Goal: Information Seeking & Learning: Learn about a topic

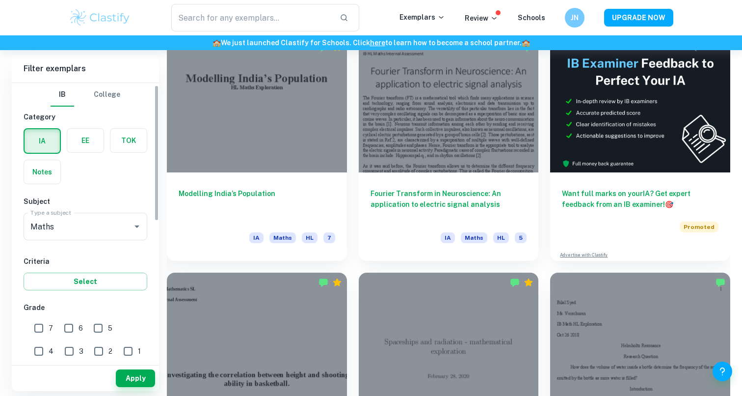
scroll to position [32, 0]
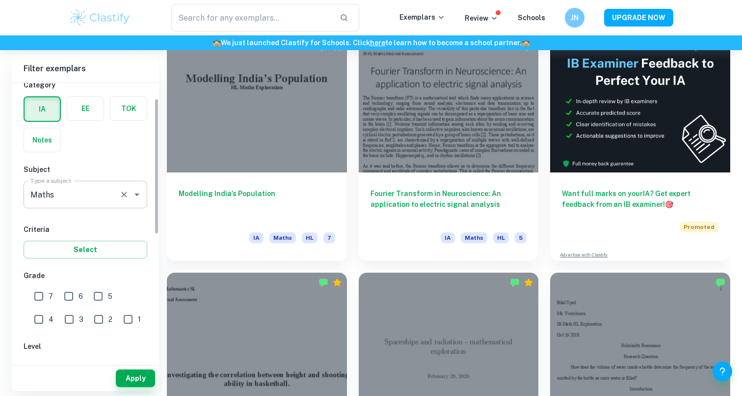
click at [132, 190] on icon "Open" at bounding box center [137, 194] width 12 height 12
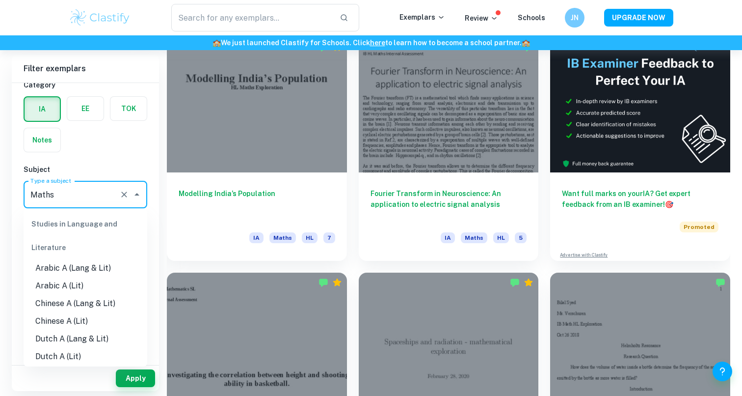
scroll to position [1207, 0]
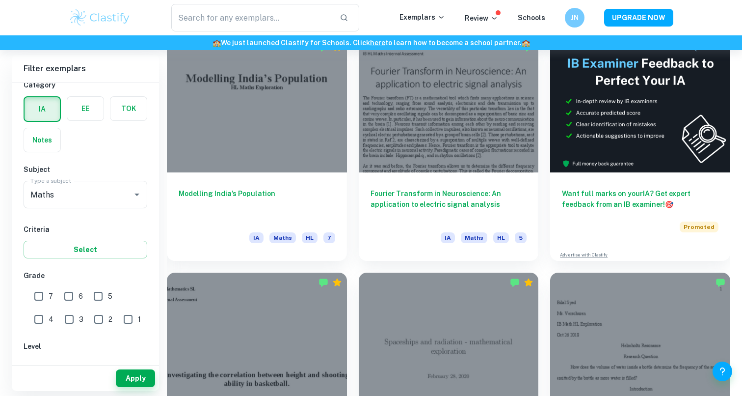
click at [130, 158] on div "IB College Category IA EE TOK Notes Subject Type a subject Maths Type a subject…" at bounding box center [85, 334] width 147 height 567
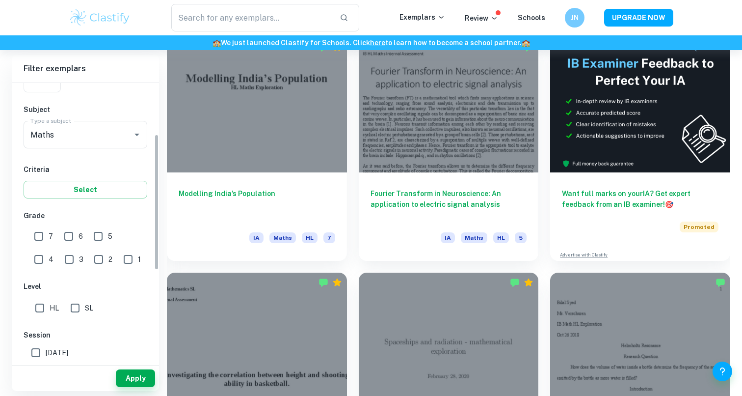
scroll to position [105, 0]
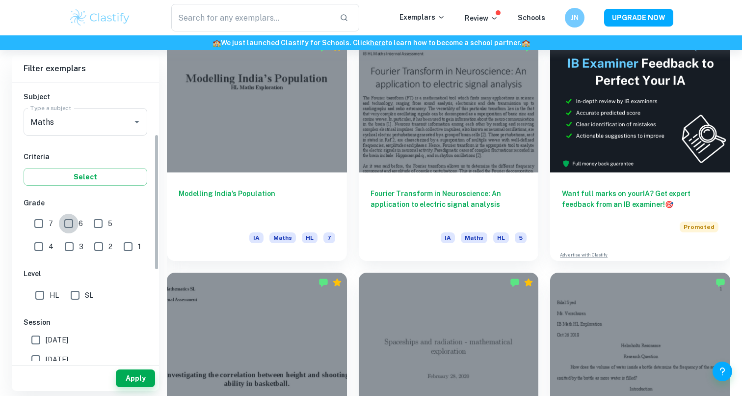
click at [74, 224] on input "6" at bounding box center [69, 224] width 20 height 20
checkbox input "true"
click at [37, 223] on input "7" at bounding box center [39, 224] width 20 height 20
checkbox input "true"
click at [126, 376] on button "Apply" at bounding box center [135, 378] width 39 height 18
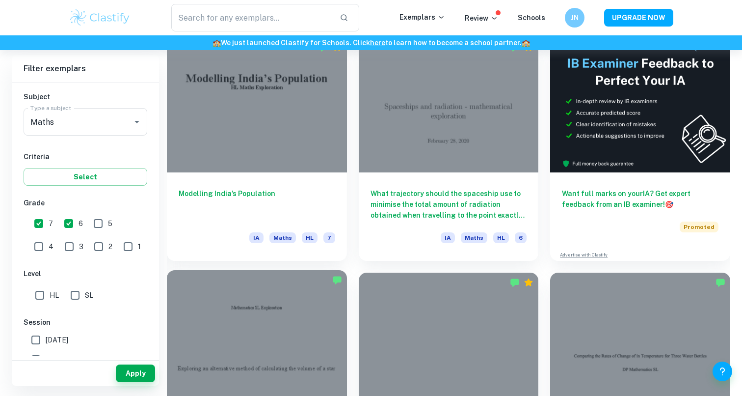
scroll to position [271, 0]
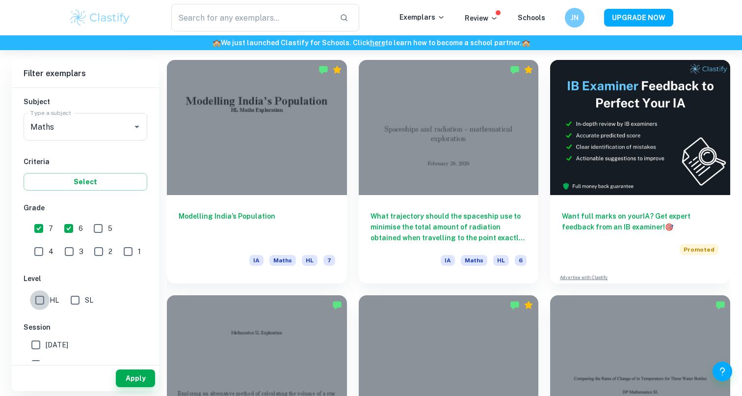
click at [41, 297] on input "HL" at bounding box center [40, 300] width 20 height 20
checkbox input "true"
click at [133, 376] on button "Apply" at bounding box center [135, 378] width 39 height 18
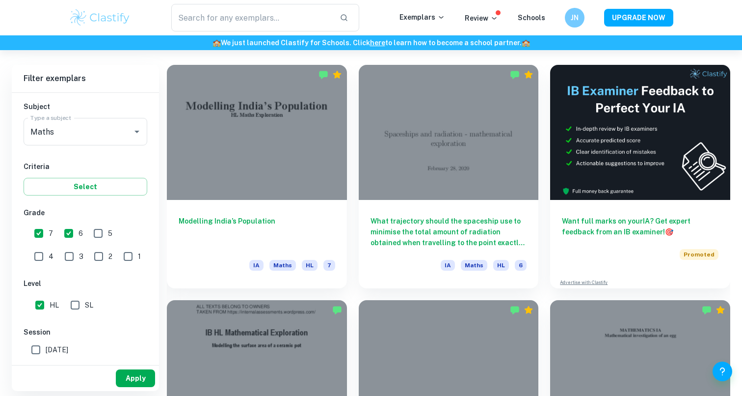
click at [133, 376] on button "Apply" at bounding box center [135, 378] width 39 height 18
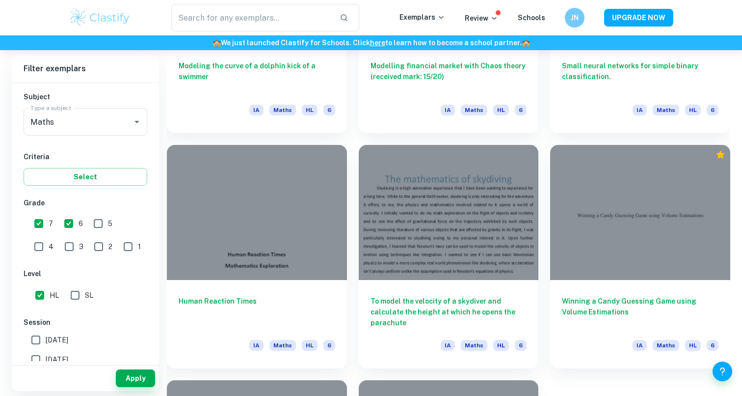
scroll to position [1184, 0]
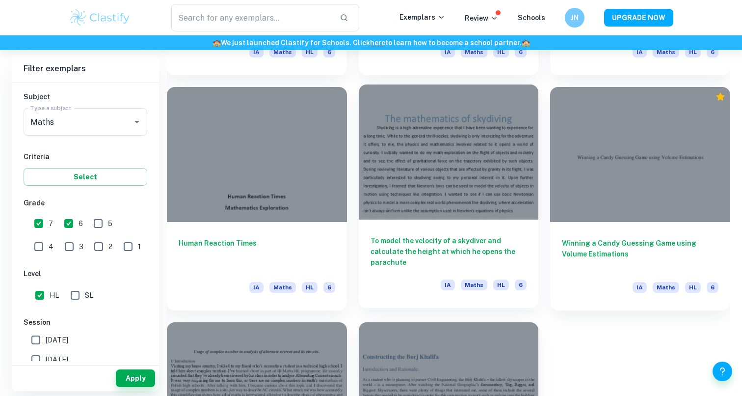
click at [390, 261] on h6 "To model the velocity of a skydiver and calculate the height at which he opens …" at bounding box center [449, 251] width 157 height 32
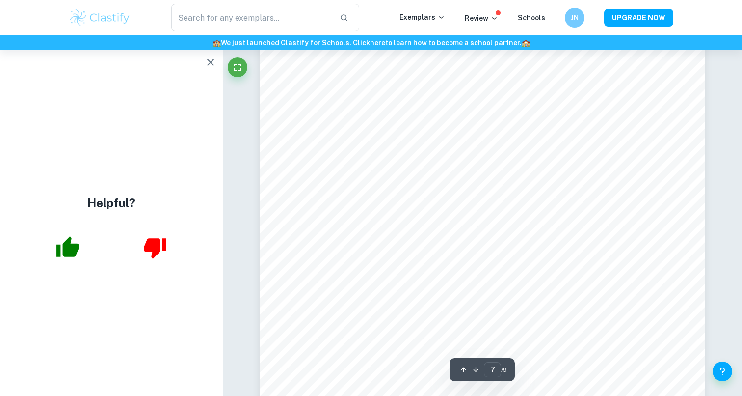
scroll to position [4043, 0]
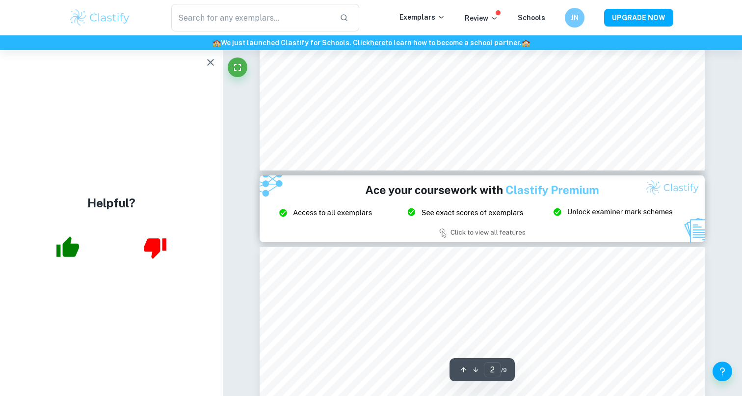
type input "3"
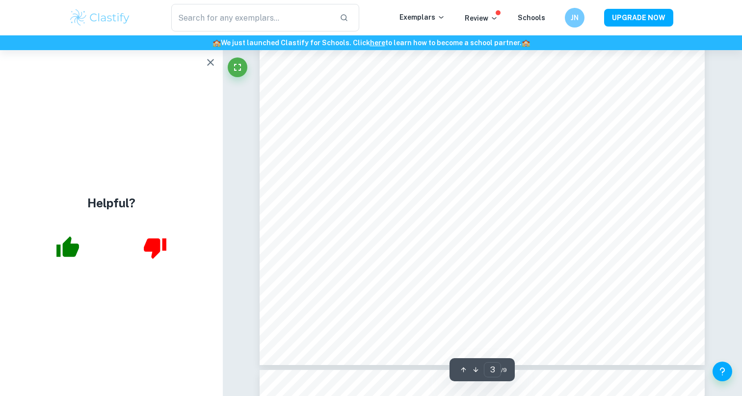
scroll to position [1736, 0]
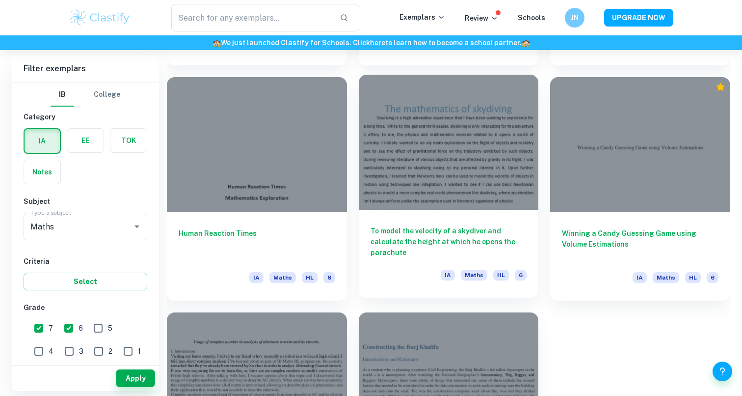
scroll to position [1192, 0]
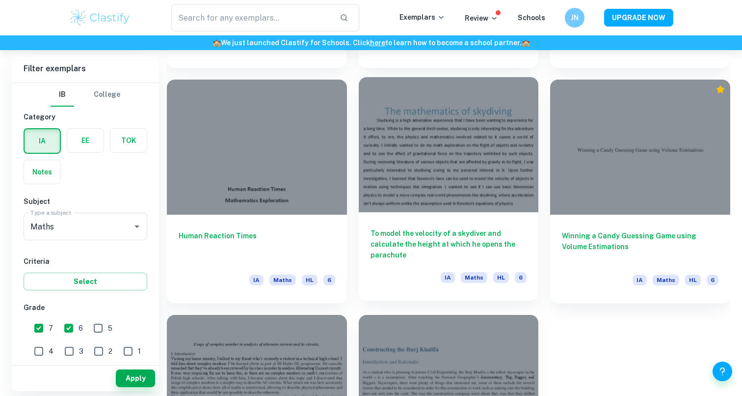
click at [486, 198] on div at bounding box center [449, 144] width 180 height 135
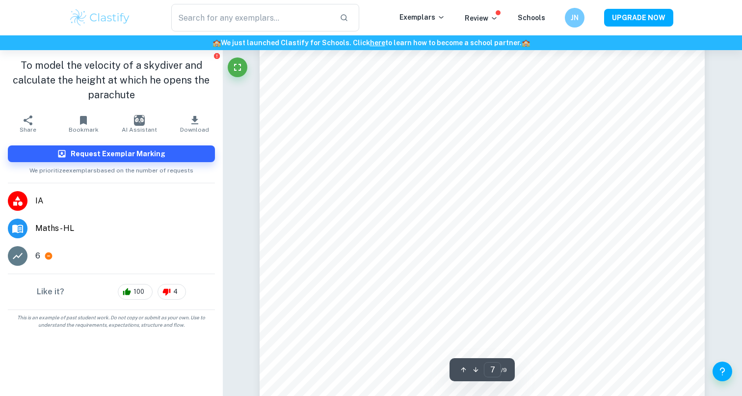
scroll to position [3841, 0]
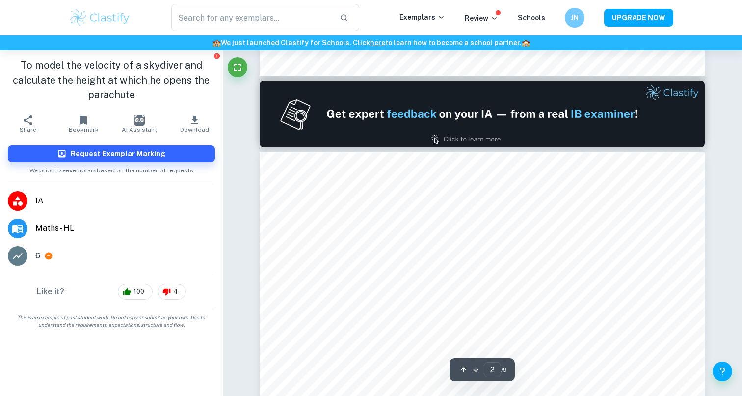
type input "1"
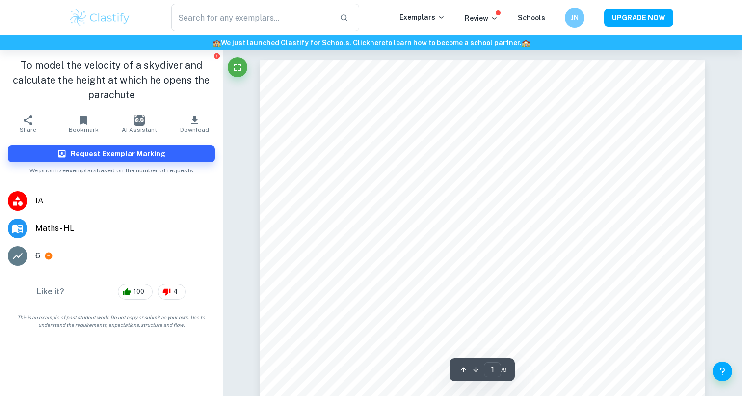
scroll to position [0, 0]
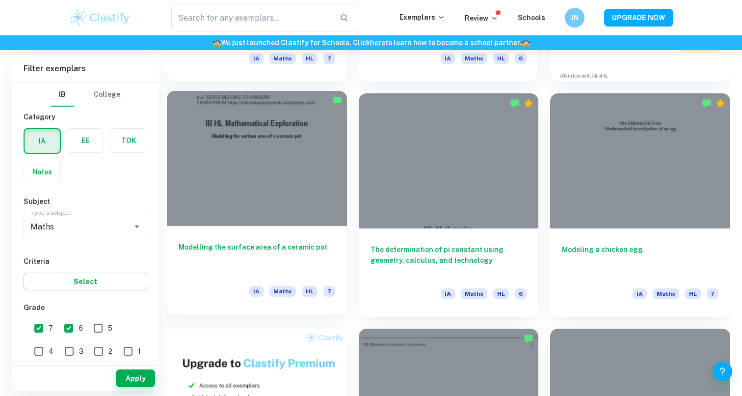
scroll to position [510, 0]
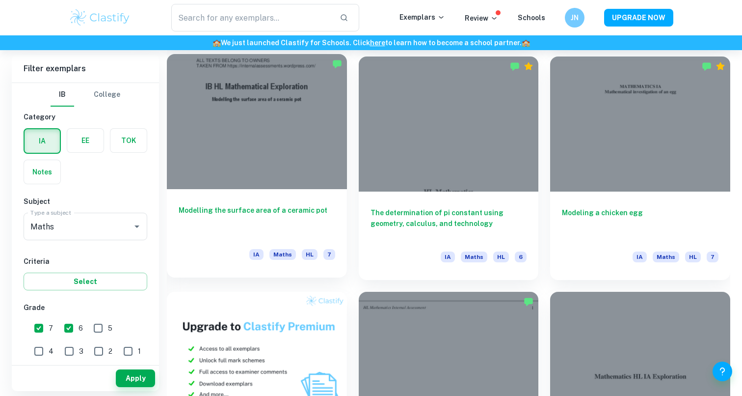
click at [323, 199] on div "Modelling the surface area of a ceramic pot IA Maths HL 7" at bounding box center [257, 233] width 180 height 88
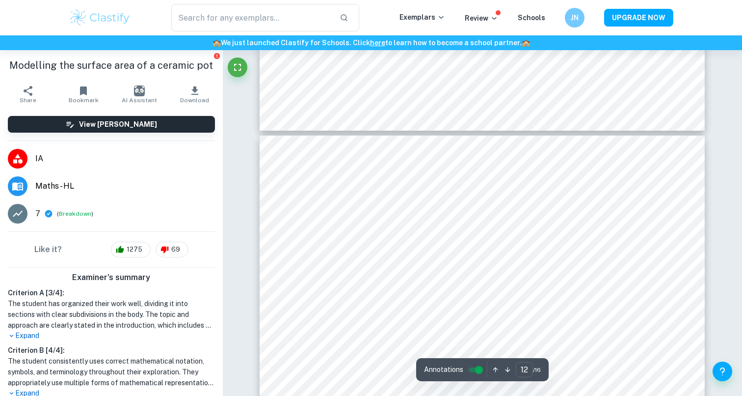
type input "13"
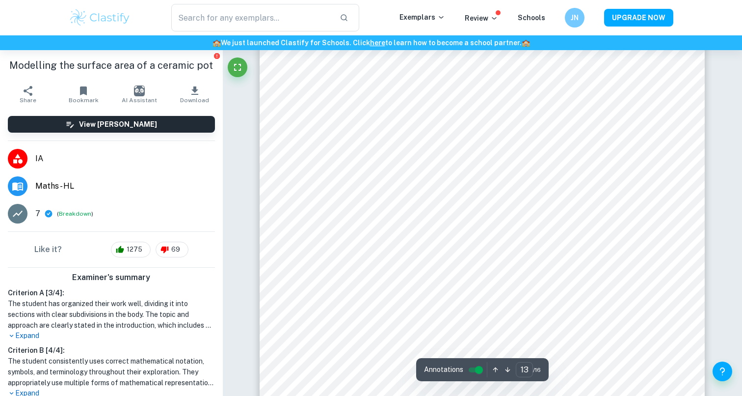
scroll to position [7973, 0]
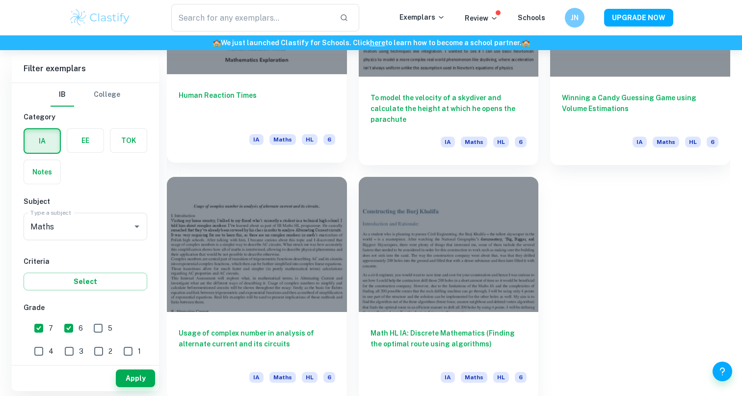
scroll to position [1332, 0]
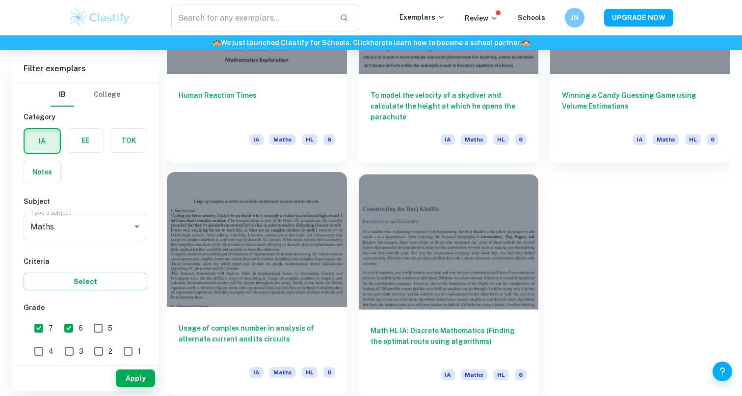
click at [271, 230] on div at bounding box center [257, 239] width 180 height 135
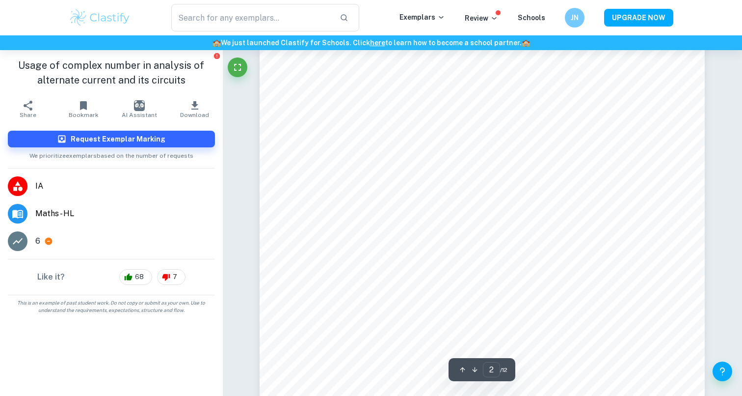
scroll to position [830, 0]
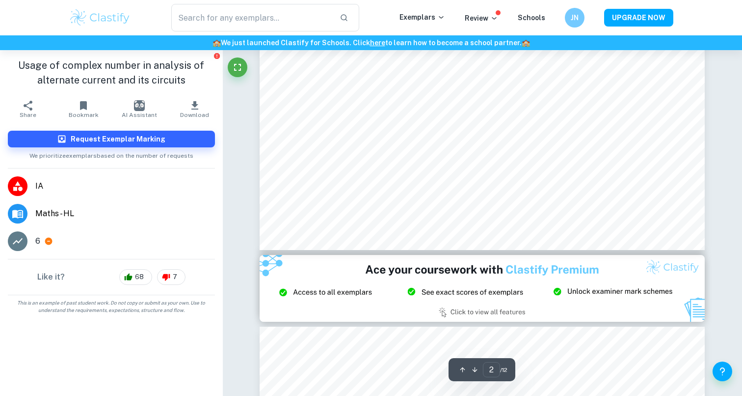
type input "3"
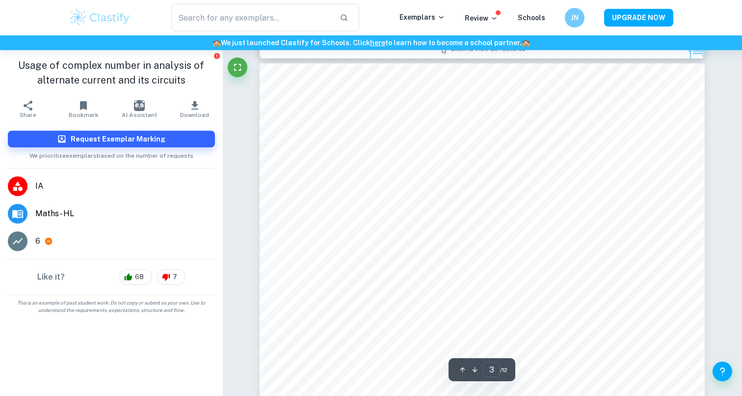
scroll to position [1433, 0]
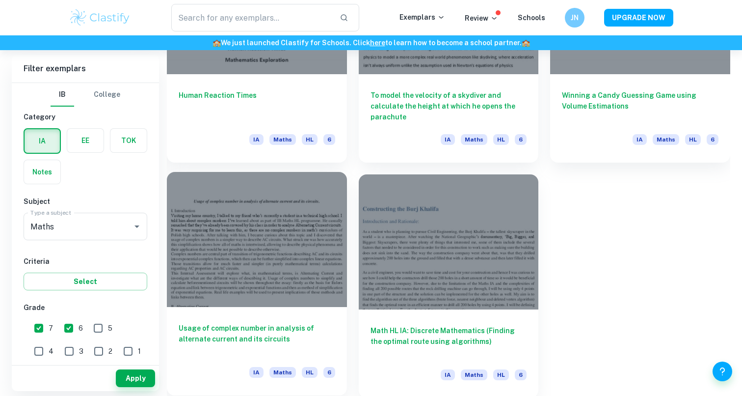
scroll to position [1332, 0]
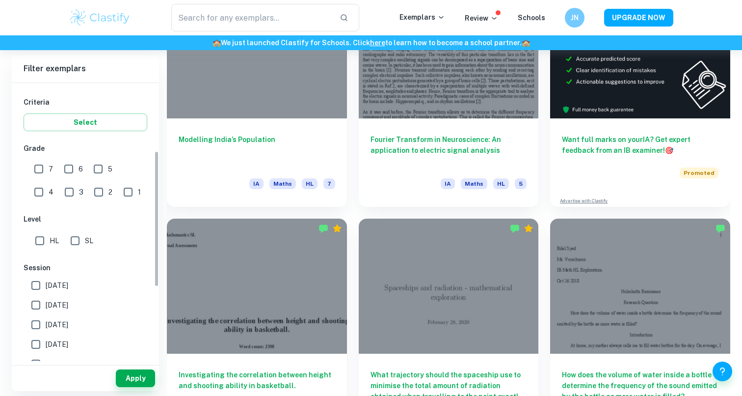
scroll to position [172, 0]
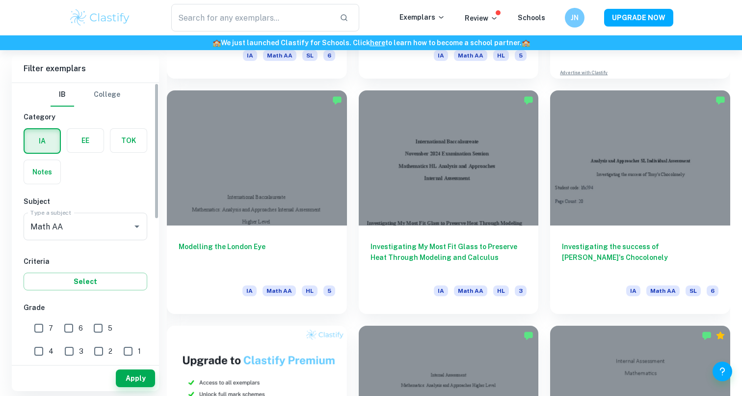
scroll to position [475, 0]
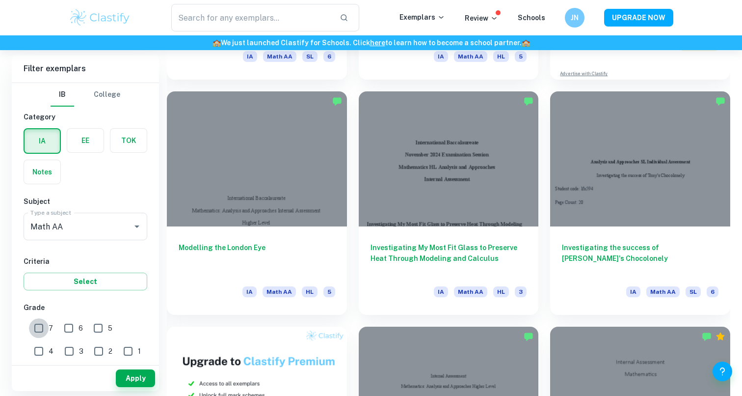
click at [45, 325] on input "7" at bounding box center [39, 328] width 20 height 20
checkbox input "true"
click at [72, 323] on input "6" at bounding box center [69, 328] width 20 height 20
checkbox input "true"
click at [133, 375] on button "Apply" at bounding box center [135, 378] width 39 height 18
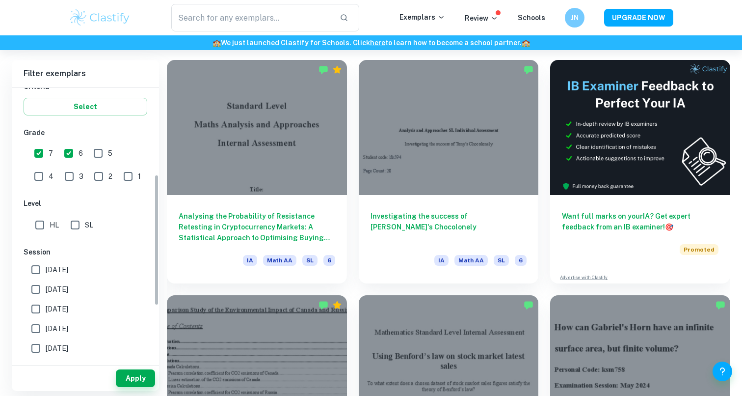
scroll to position [183, 0]
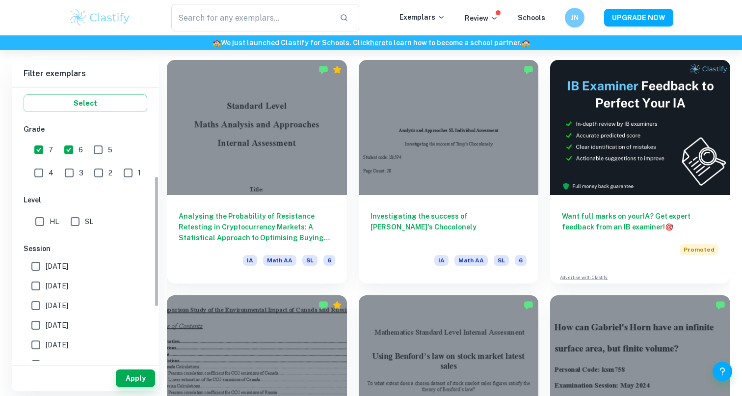
click at [45, 225] on input "HL" at bounding box center [40, 222] width 20 height 20
checkbox input "true"
click at [126, 376] on button "Apply" at bounding box center [135, 378] width 39 height 18
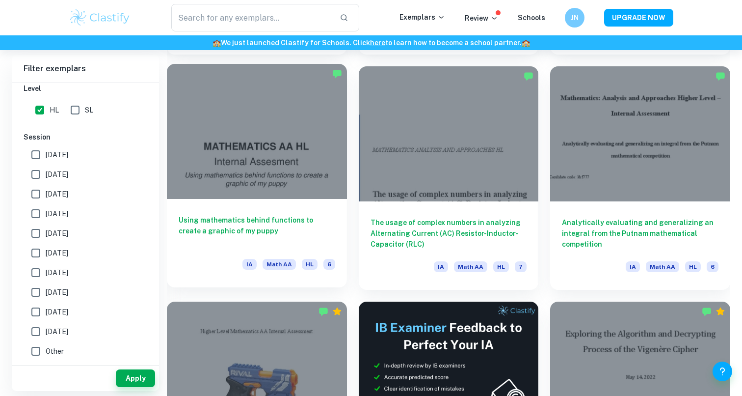
scroll to position [2619, 0]
